Goal: Task Accomplishment & Management: Use online tool/utility

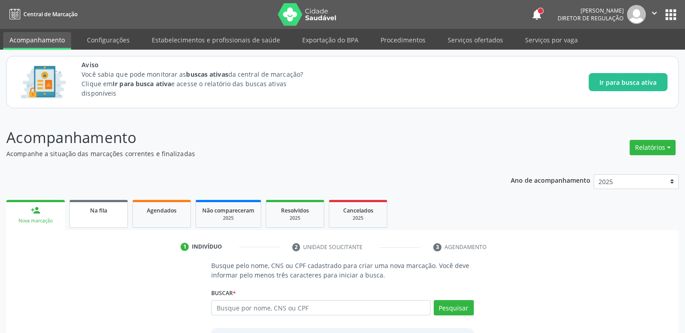
click at [94, 208] on span "Na fila" at bounding box center [98, 210] width 17 height 8
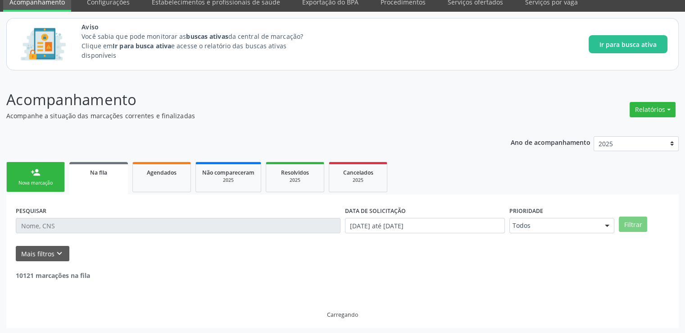
scroll to position [39, 0]
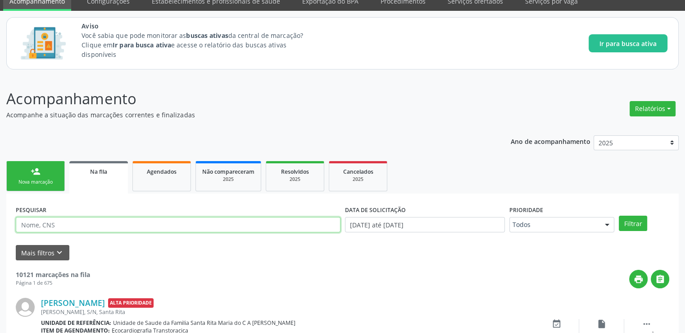
click at [70, 226] on input "text" at bounding box center [178, 224] width 325 height 15
paste input "702301588066620"
type input "702301588066620"
click at [619, 215] on button "Filtrar" at bounding box center [633, 222] width 28 height 15
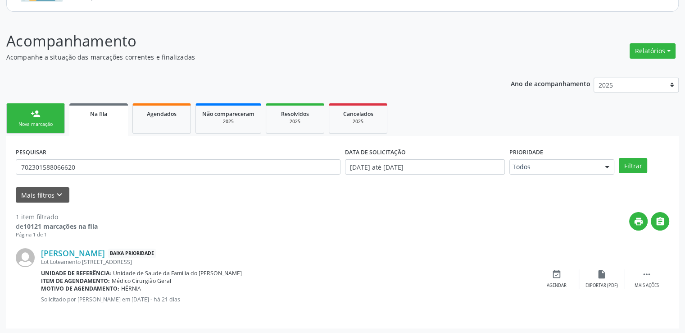
scroll to position [97, 0]
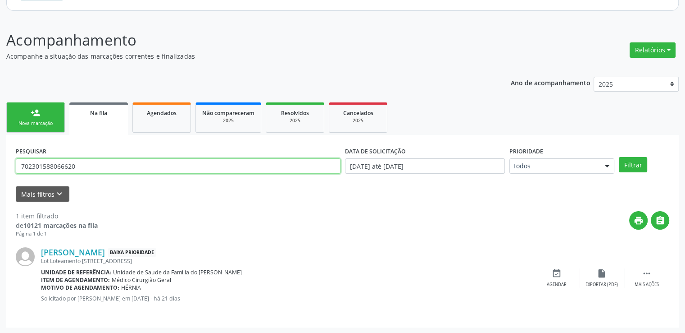
drag, startPoint x: 93, startPoint y: 165, endPoint x: 0, endPoint y: 166, distance: 93.3
click at [0, 166] on div "Acompanhamento Acompanhe a situação das marcações correntes e finalizadas Relat…" at bounding box center [342, 175] width 685 height 316
paste input "700807995701788"
type input "700807995701788"
click at [619, 157] on button "Filtrar" at bounding box center [633, 164] width 28 height 15
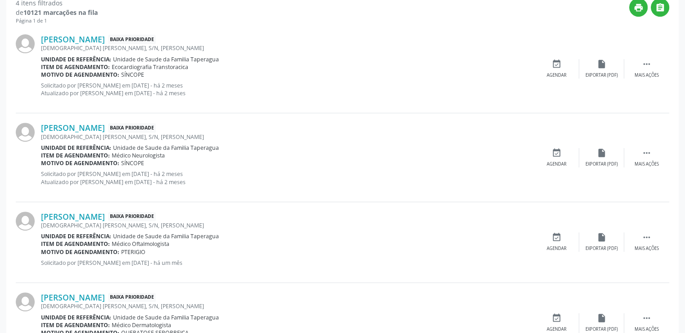
scroll to position [355, 0]
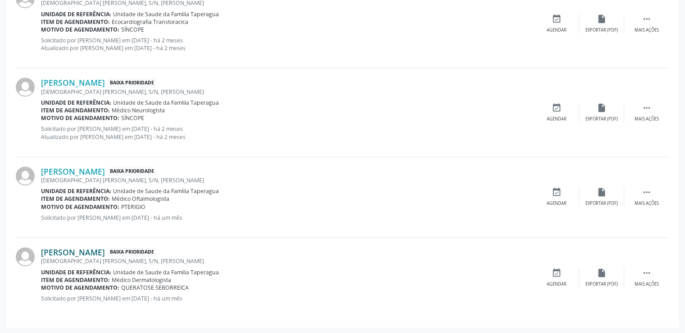
click at [101, 251] on link "[PERSON_NAME]" at bounding box center [73, 252] width 64 height 10
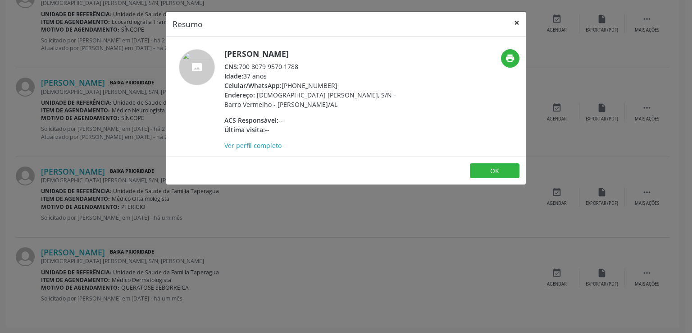
click at [515, 24] on button "×" at bounding box center [517, 23] width 18 height 22
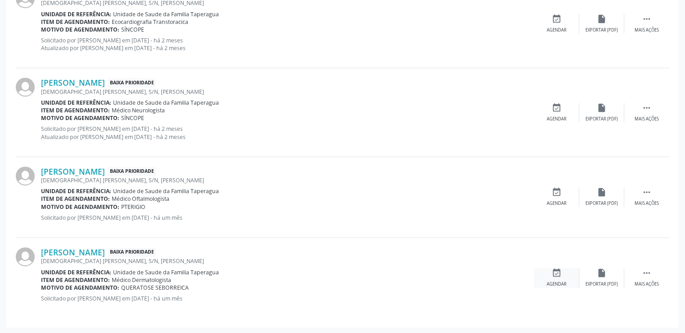
click at [556, 274] on icon "event_available" at bounding box center [557, 273] width 10 height 10
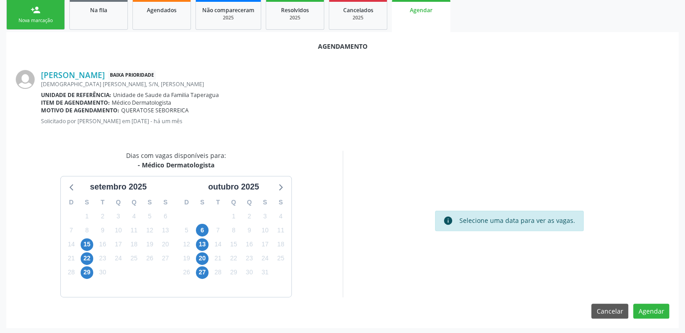
scroll to position [200, 0]
click at [201, 226] on span "6" at bounding box center [202, 229] width 13 height 13
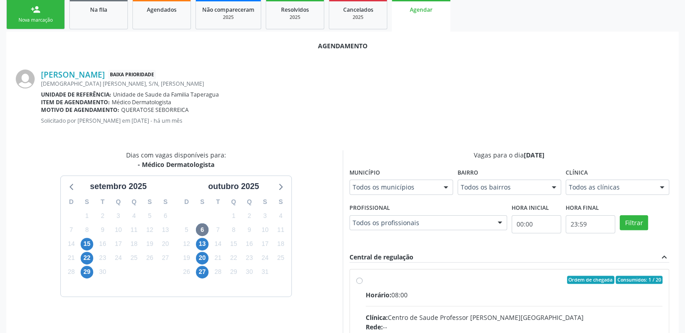
click at [358, 280] on input "Ordem de chegada Consumidos: 1 / 20 Horário: 08:00 Clínica: Centro de Saude Pro…" at bounding box center [359, 279] width 6 height 8
radio input "true"
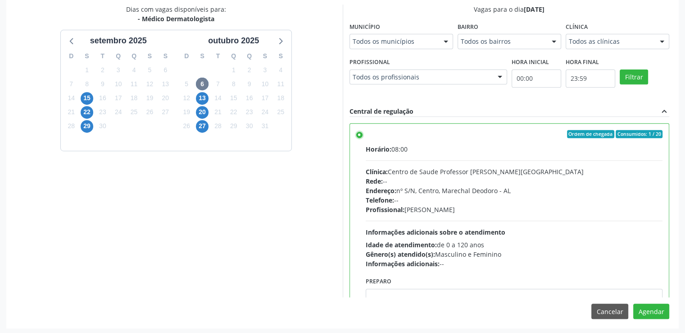
scroll to position [347, 0]
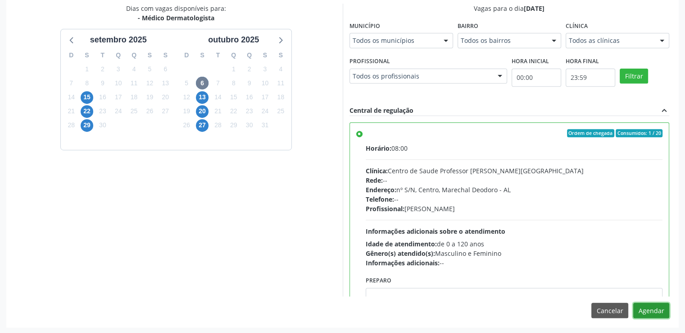
click at [647, 310] on button "Agendar" at bounding box center [651, 309] width 36 height 15
click at [647, 310] on div at bounding box center [651, 309] width 36 height 15
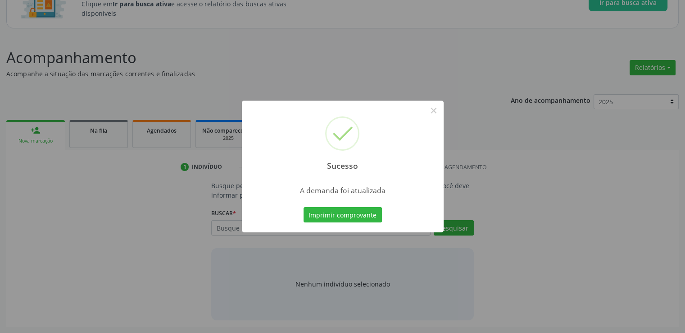
scroll to position [79, 0]
click at [431, 107] on button "×" at bounding box center [433, 110] width 15 height 15
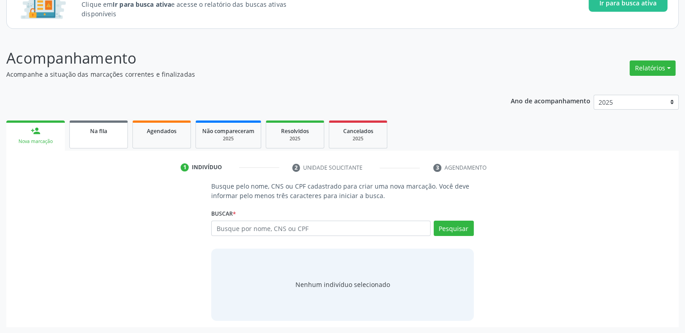
click at [105, 129] on span "Na fila" at bounding box center [98, 131] width 17 height 8
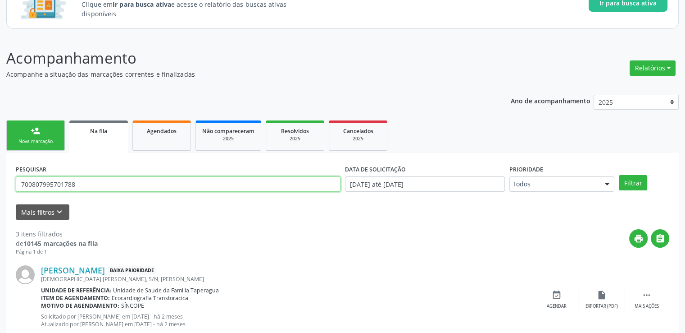
click at [90, 183] on input "700807995701788" at bounding box center [178, 183] width 325 height 15
drag, startPoint x: 87, startPoint y: 183, endPoint x: 35, endPoint y: 184, distance: 52.3
click at [35, 184] on input "700807995701788" at bounding box center [178, 183] width 325 height 15
paste input "4207587179890"
type input "704207587179890"
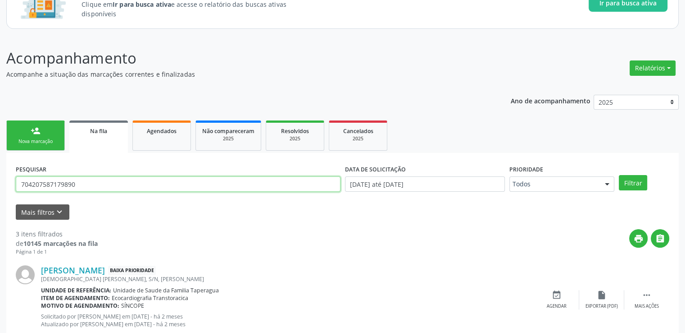
click at [619, 175] on button "Filtrar" at bounding box center [633, 182] width 28 height 15
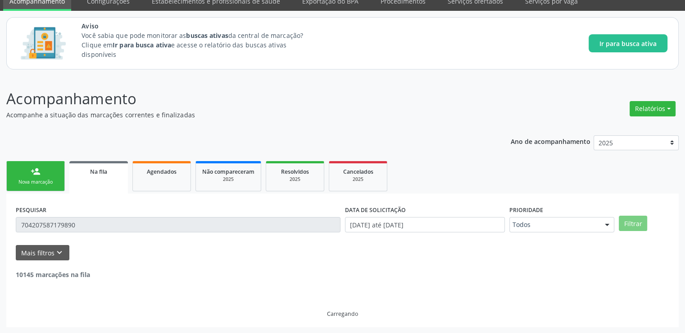
scroll to position [10, 0]
